Goal: Find specific page/section: Find specific page/section

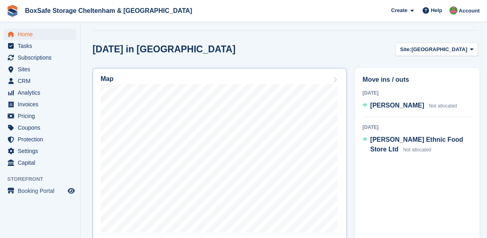
scroll to position [225, 0]
click at [449, 49] on span "[GEOGRAPHIC_DATA]" at bounding box center [439, 50] width 56 height 8
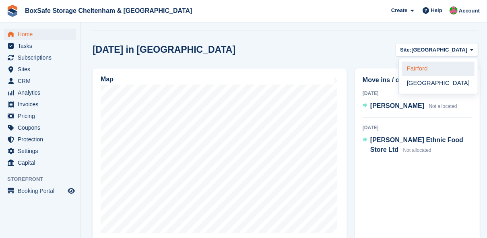
click at [448, 67] on link "Fairford" at bounding box center [438, 69] width 72 height 14
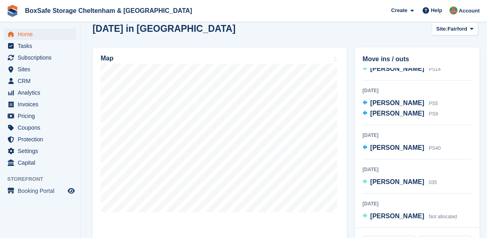
scroll to position [257, 0]
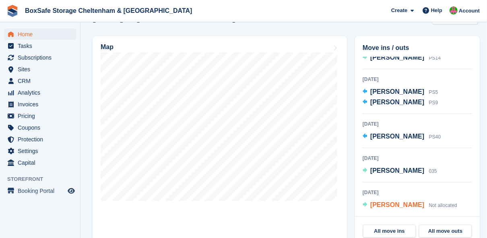
click at [382, 206] on span "[PERSON_NAME]" at bounding box center [397, 204] width 54 height 7
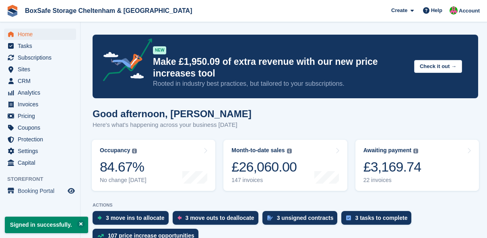
scroll to position [257, 0]
